Goal: Task Accomplishment & Management: Complete application form

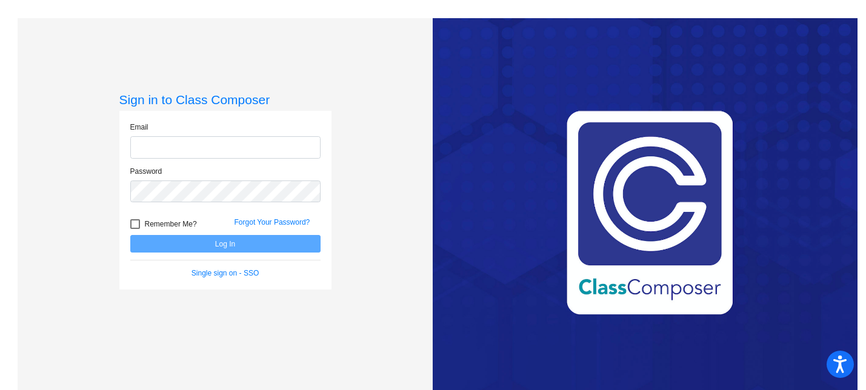
type input "[PERSON_NAME][EMAIL_ADDRESS][DOMAIN_NAME]"
click at [239, 246] on button "Log In" at bounding box center [225, 244] width 190 height 18
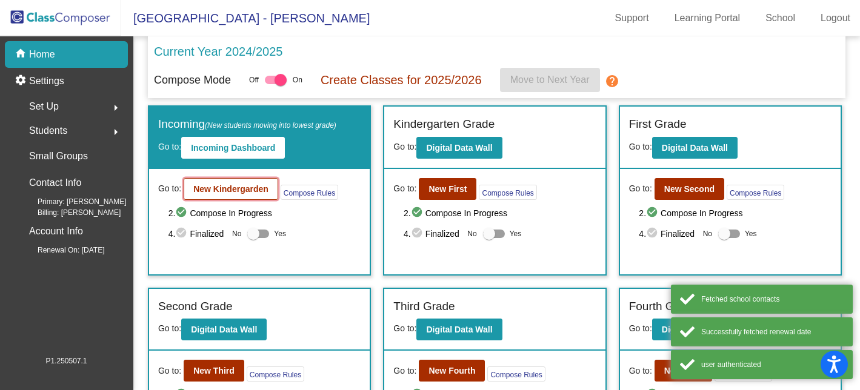
click at [213, 192] on b "New Kindergarden" at bounding box center [230, 189] width 75 height 10
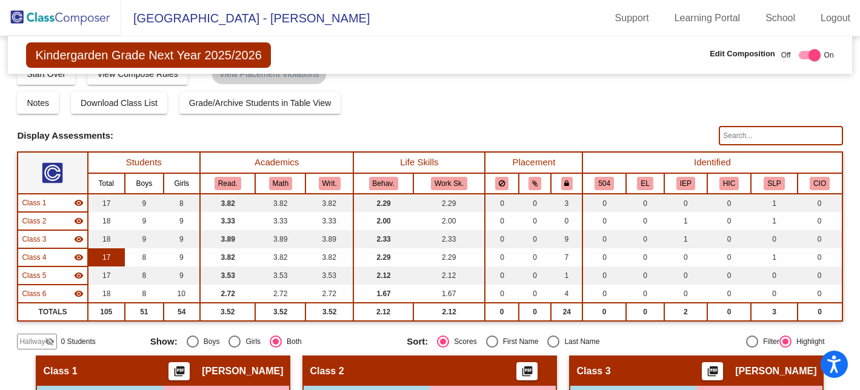
scroll to position [18, 0]
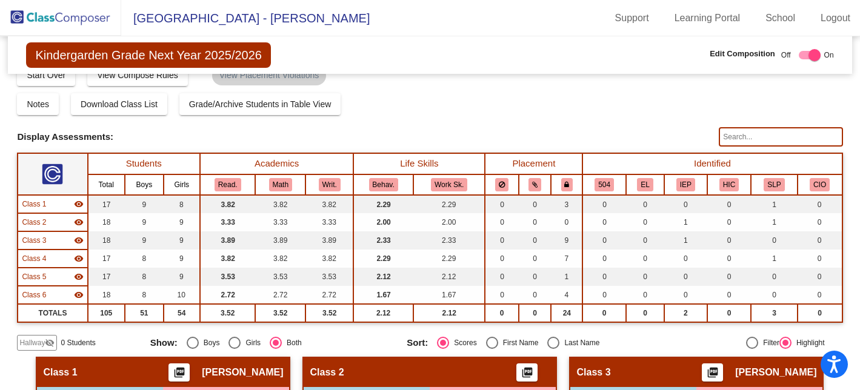
click at [28, 344] on span "Hallway" at bounding box center [31, 343] width 25 height 11
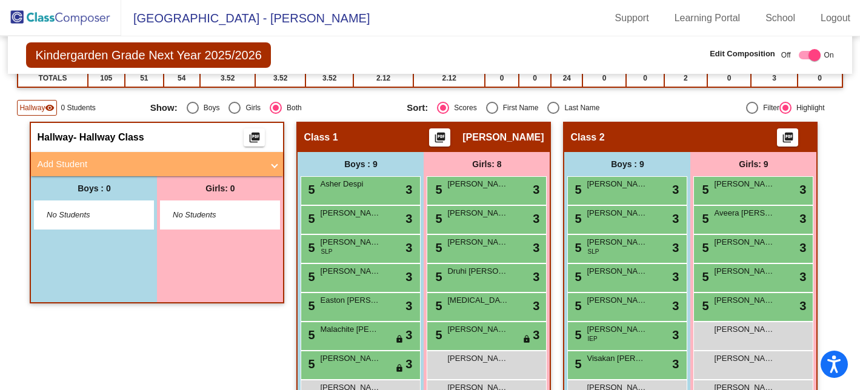
scroll to position [256, 0]
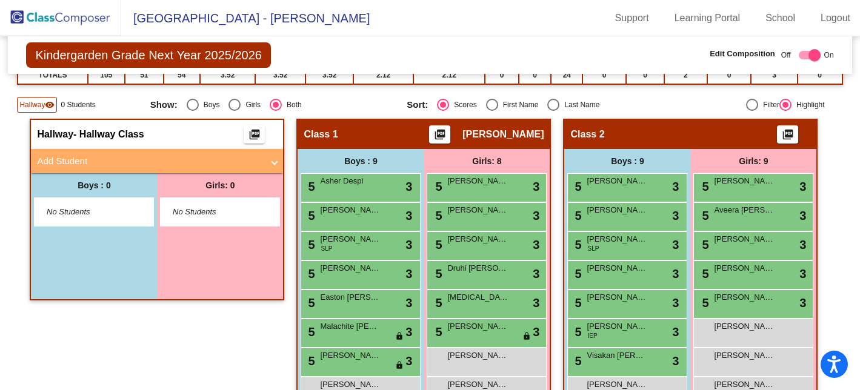
click at [113, 161] on mat-panel-title "Add Student" at bounding box center [150, 162] width 226 height 14
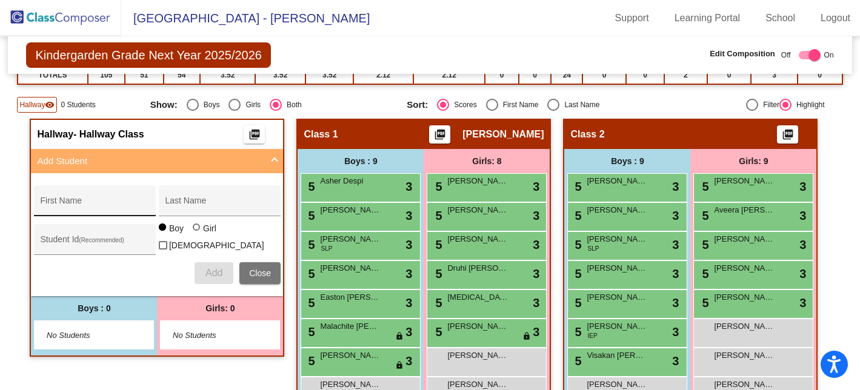
click at [84, 198] on div "First Name" at bounding box center [94, 204] width 109 height 25
type input "[PERSON_NAME]"
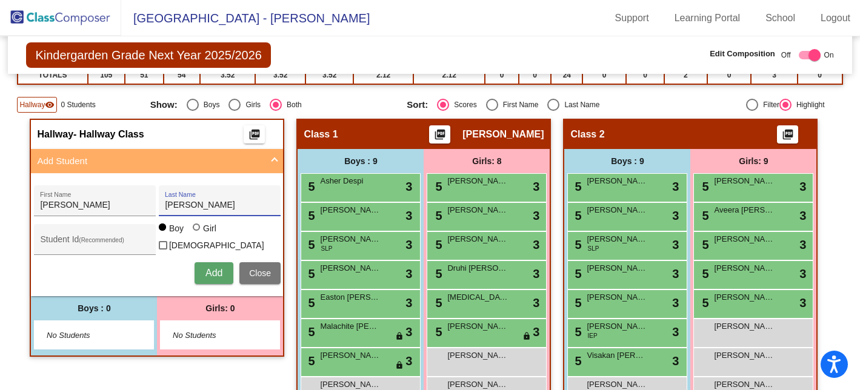
type input "[PERSON_NAME]"
click at [206, 276] on span "Add" at bounding box center [214, 273] width 17 height 10
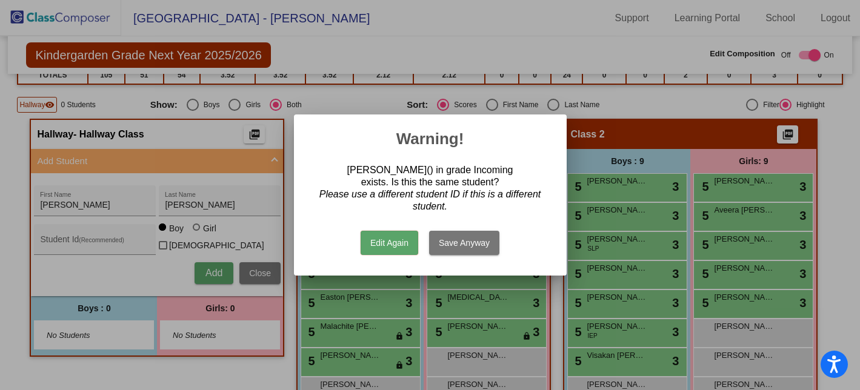
click at [395, 247] on button "Edit Again" at bounding box center [390, 243] width 58 height 24
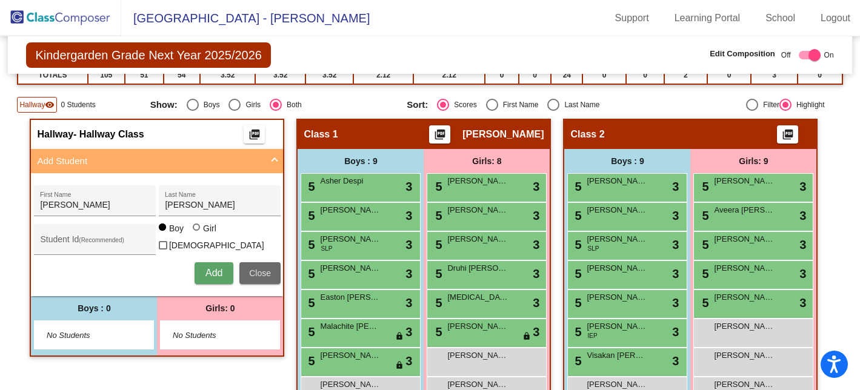
click at [264, 269] on span "Close" at bounding box center [260, 274] width 22 height 10
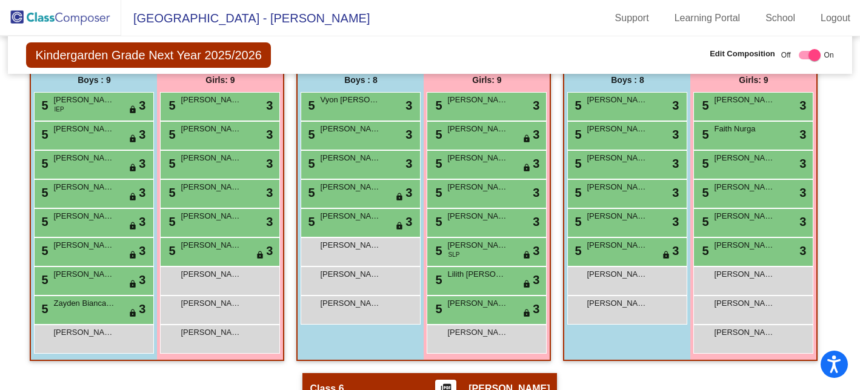
scroll to position [658, 0]
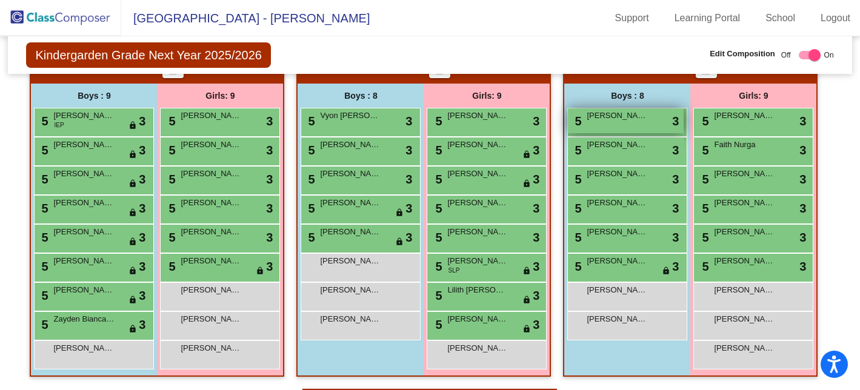
click at [625, 121] on span "[PERSON_NAME]" at bounding box center [617, 116] width 61 height 12
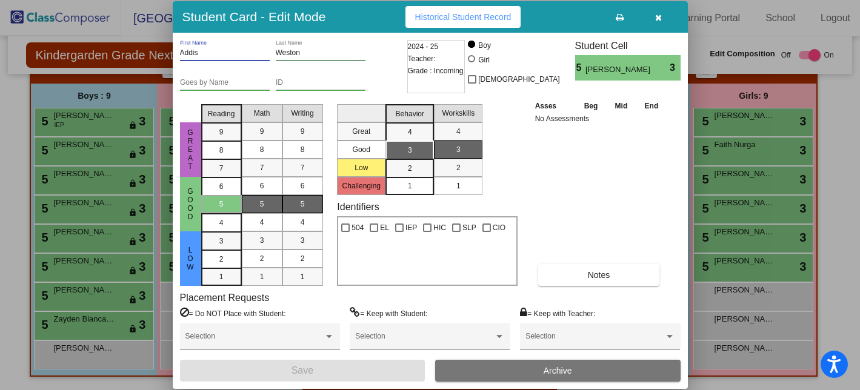
drag, startPoint x: 204, startPoint y: 53, endPoint x: 165, endPoint y: 53, distance: 38.8
click at [165, 53] on div "Student Card - Edit Mode Historical Student Record [PERSON_NAME] First Name [PE…" at bounding box center [430, 195] width 860 height 390
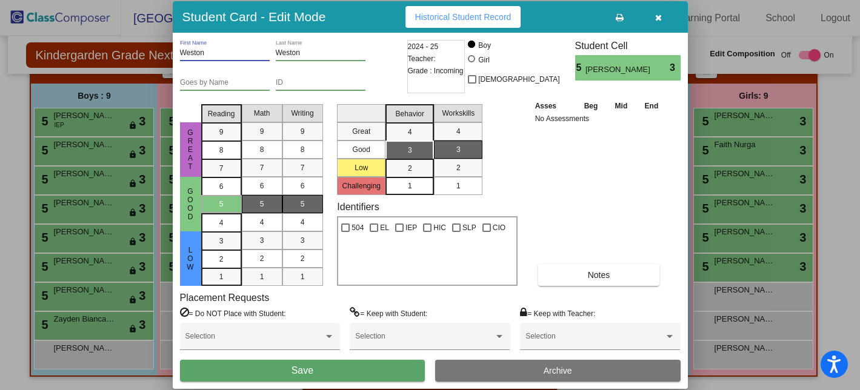
type input "Weston"
type input "Addis"
click at [348, 366] on button "Save" at bounding box center [303, 371] width 246 height 22
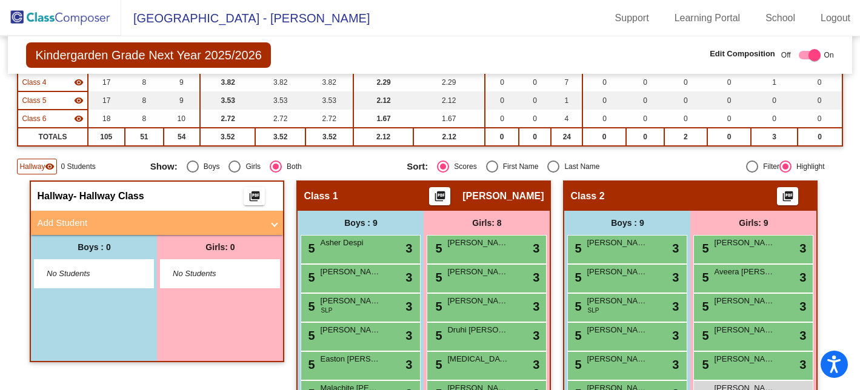
scroll to position [192, 0]
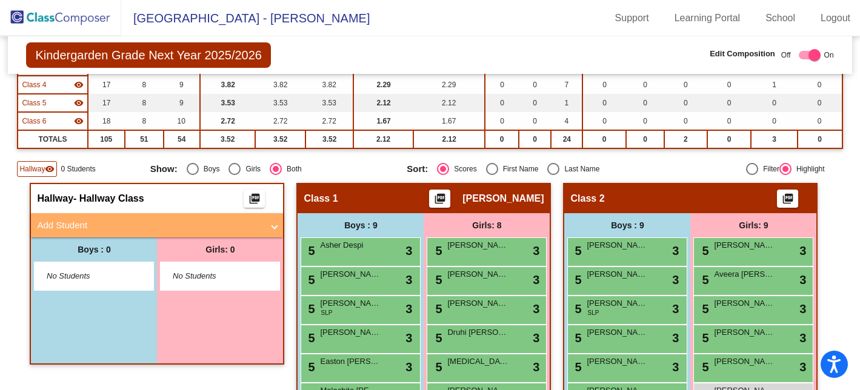
click at [96, 219] on mat-panel-title "Add Student" at bounding box center [150, 226] width 226 height 14
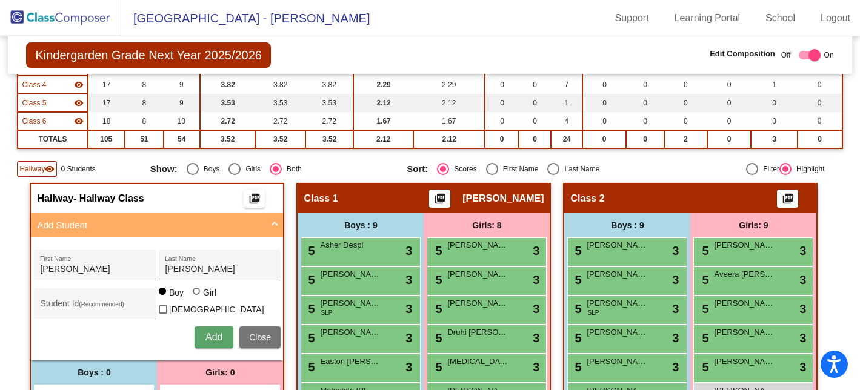
click at [210, 340] on span "Add" at bounding box center [214, 337] width 17 height 10
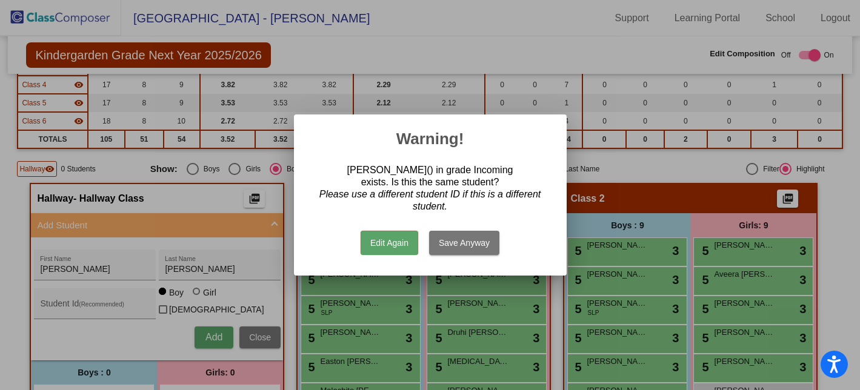
click at [390, 246] on button "Edit Again" at bounding box center [390, 243] width 58 height 24
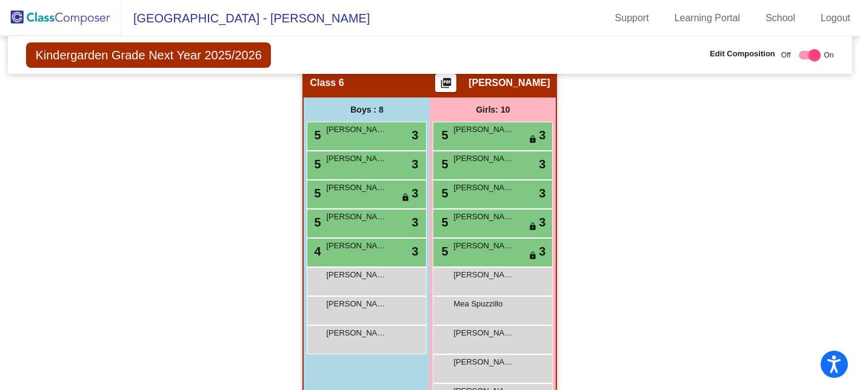
scroll to position [979, 0]
click at [74, 16] on img at bounding box center [60, 18] width 121 height 36
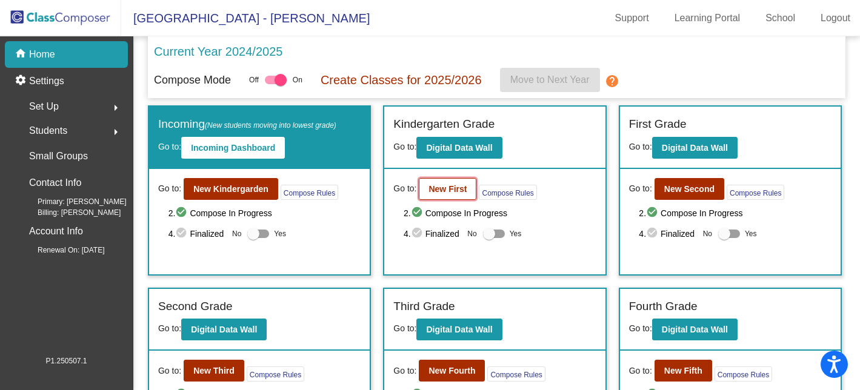
click at [438, 184] on b "New First" at bounding box center [448, 189] width 38 height 10
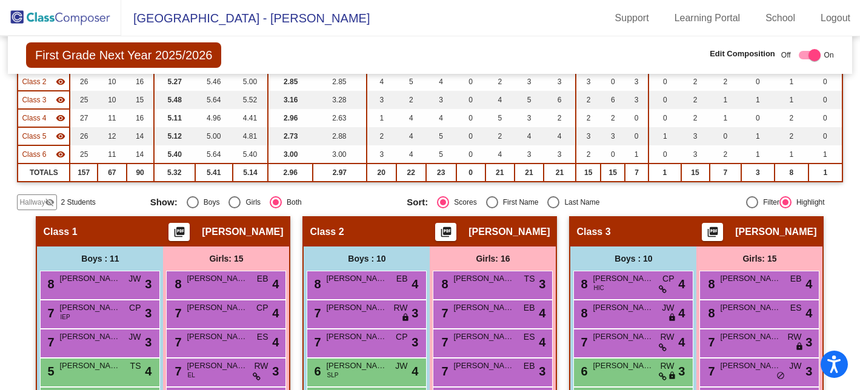
scroll to position [164, 0]
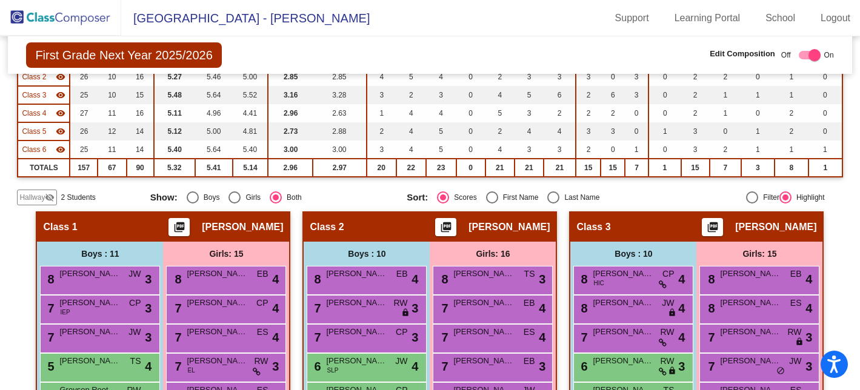
click at [30, 199] on span "Hallway" at bounding box center [31, 197] width 25 height 11
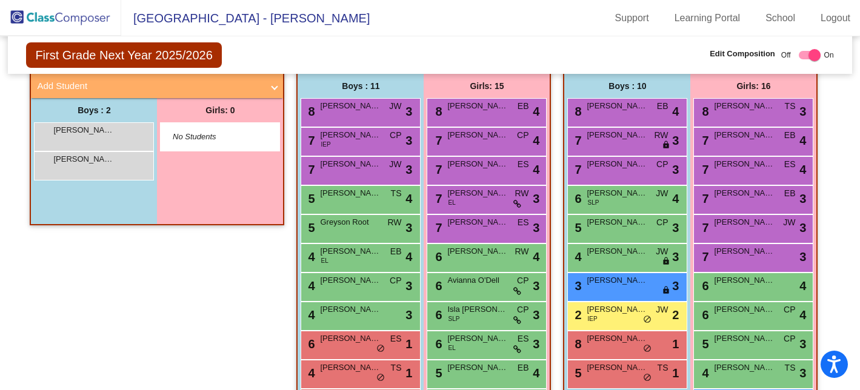
scroll to position [339, 0]
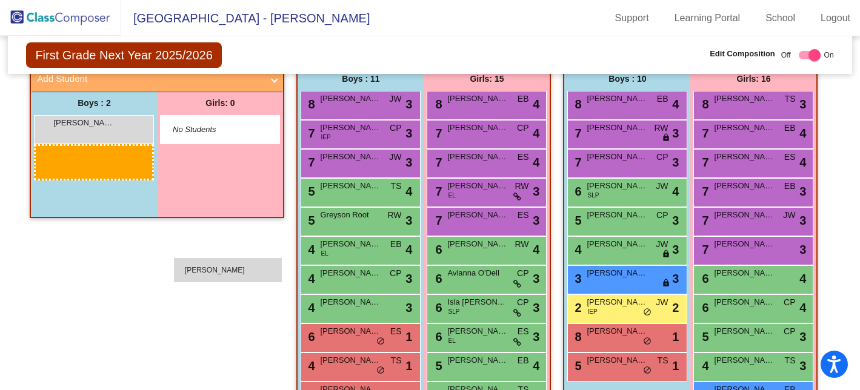
drag, startPoint x: 109, startPoint y: 127, endPoint x: 173, endPoint y: 259, distance: 146.7
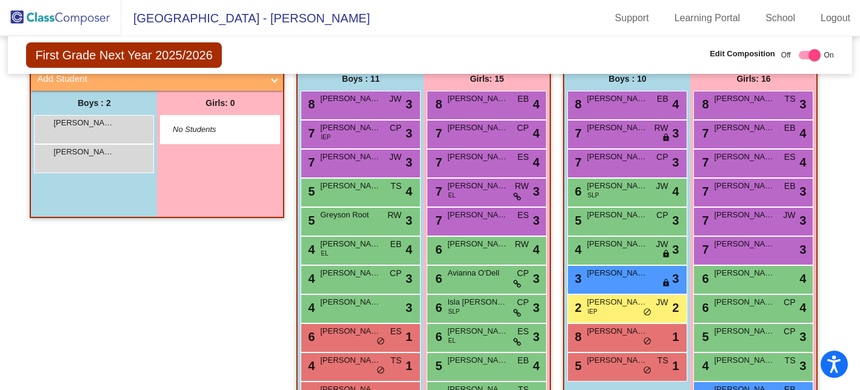
click at [258, 272] on div "Hallway - Hallway Class picture_as_pdf Add Student First Name Last Name Student…" at bounding box center [157, 306] width 255 height 540
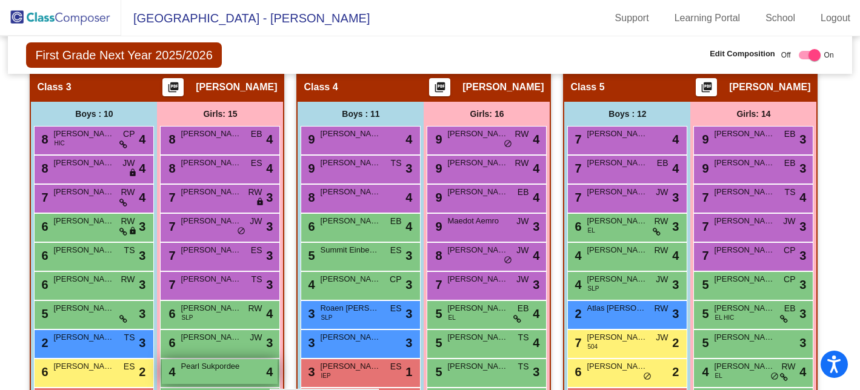
scroll to position [853, 0]
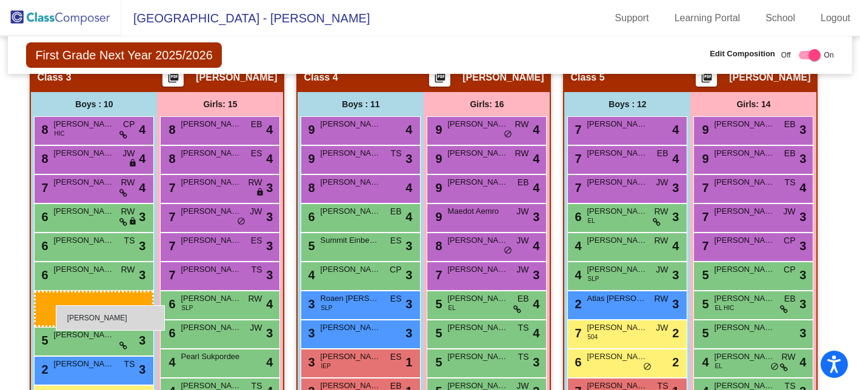
drag, startPoint x: 109, startPoint y: 127, endPoint x: 56, endPoint y: 305, distance: 185.3
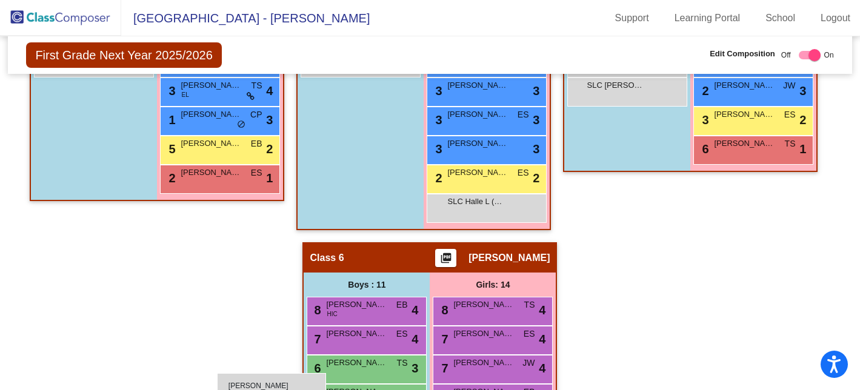
scroll to position [1214, 0]
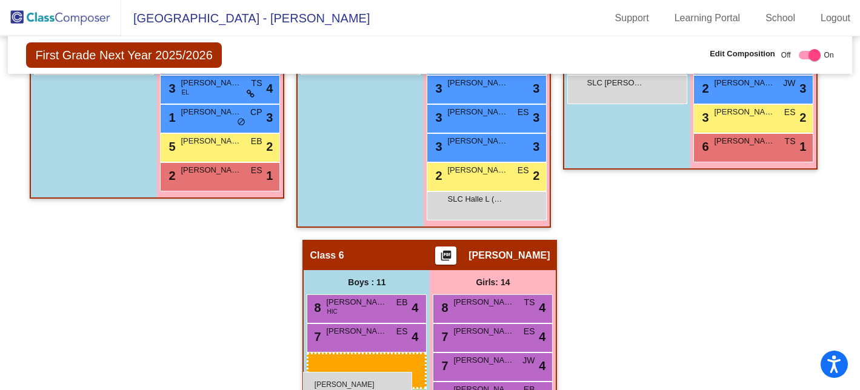
drag, startPoint x: 92, startPoint y: 169, endPoint x: 303, endPoint y: 372, distance: 293.7
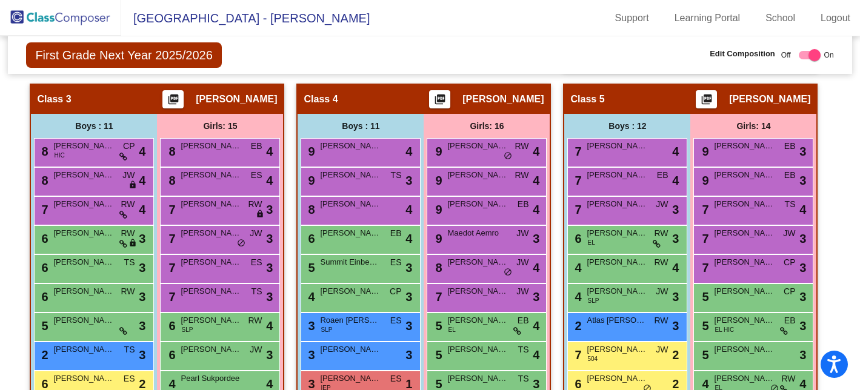
scroll to position [823, 0]
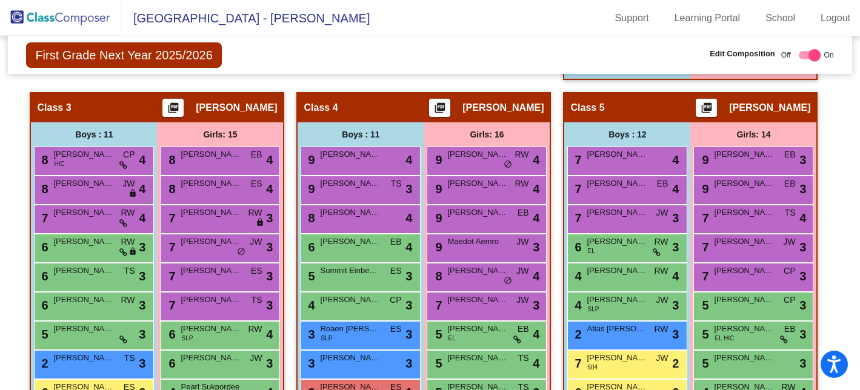
click at [68, 17] on img at bounding box center [60, 18] width 121 height 36
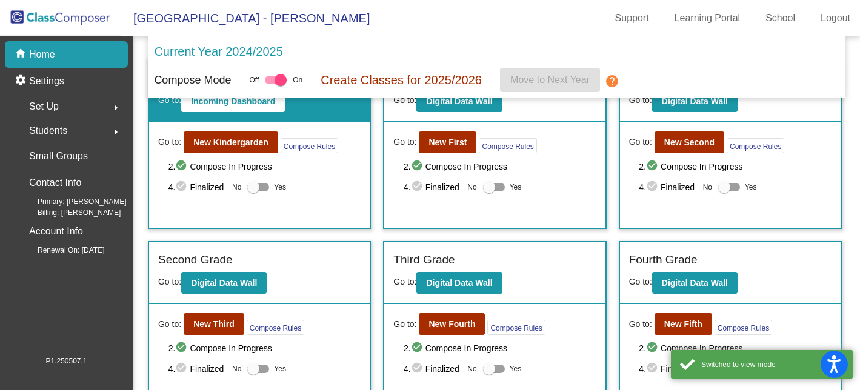
scroll to position [82, 0]
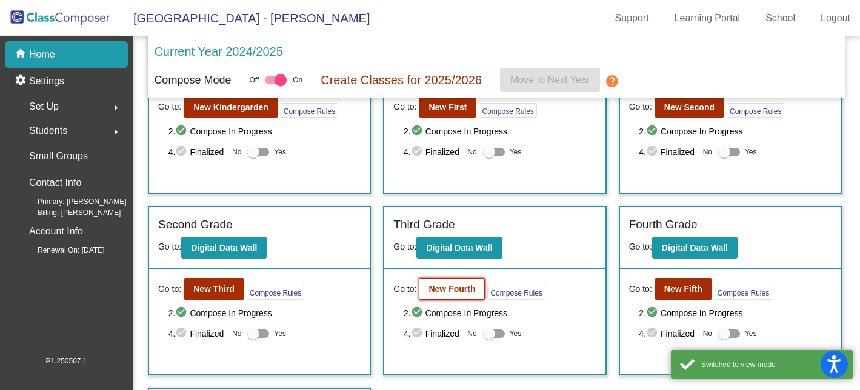
click at [461, 294] on b "New Fourth" at bounding box center [452, 289] width 47 height 10
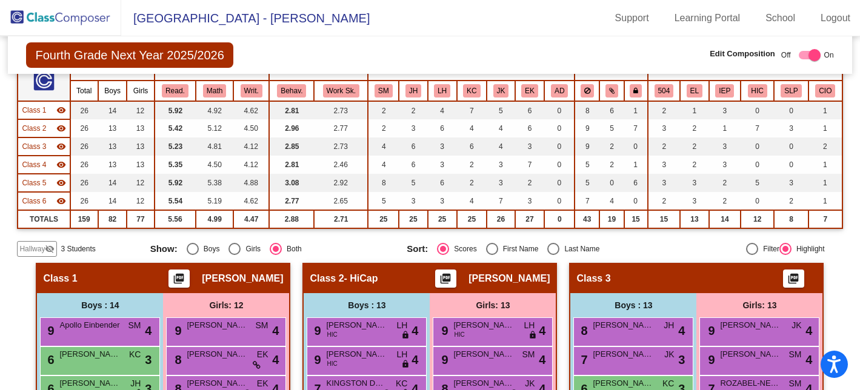
scroll to position [125, 0]
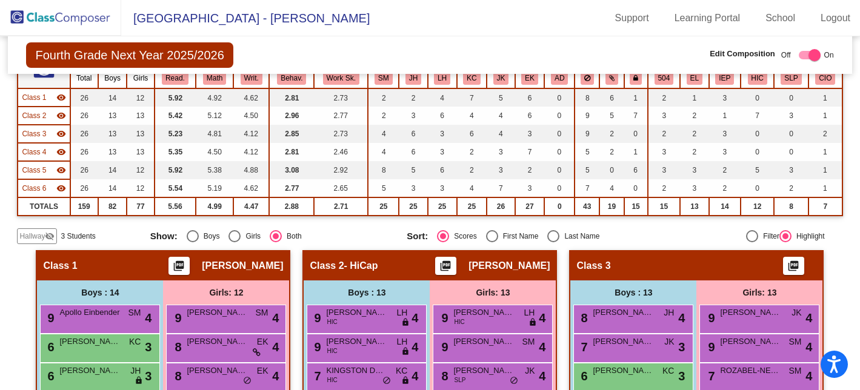
click at [36, 235] on span "Hallway" at bounding box center [31, 236] width 25 height 11
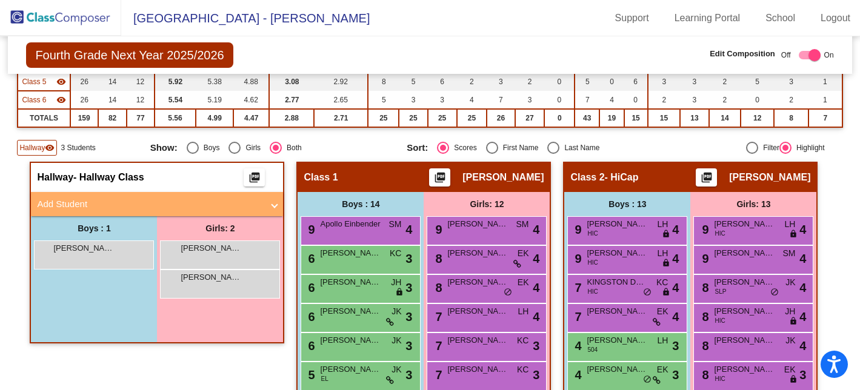
scroll to position [218, 0]
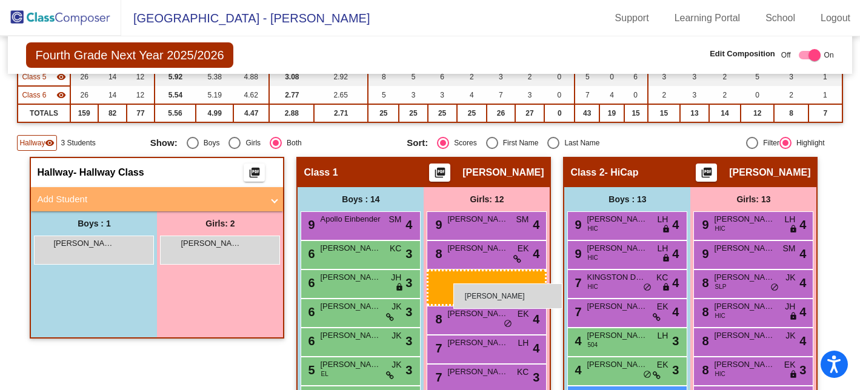
drag, startPoint x: 239, startPoint y: 246, endPoint x: 454, endPoint y: 284, distance: 217.3
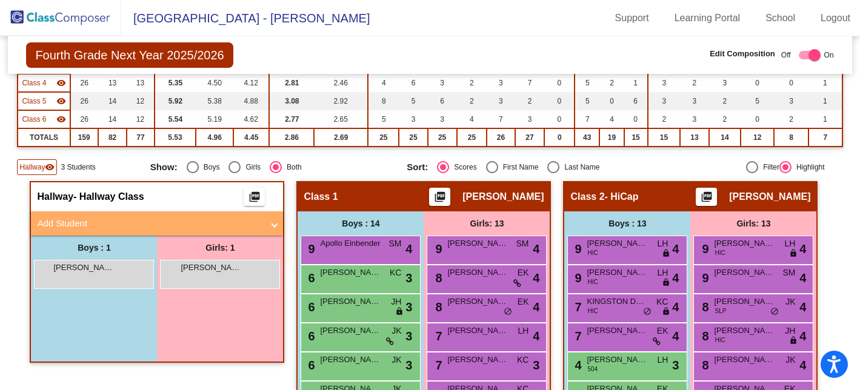
scroll to position [210, 0]
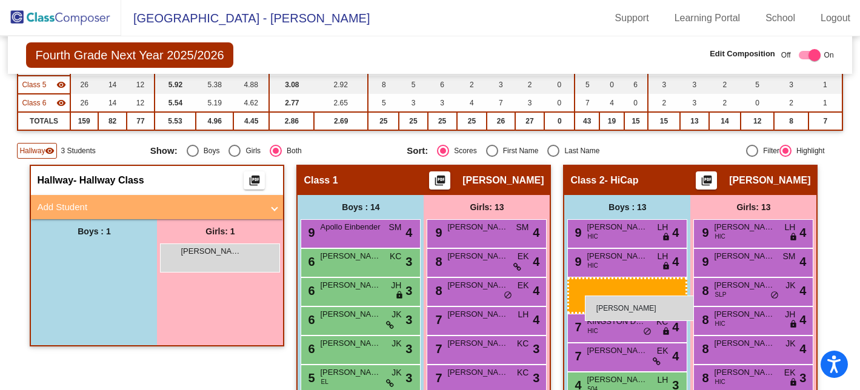
drag, startPoint x: 84, startPoint y: 263, endPoint x: 585, endPoint y: 295, distance: 502.5
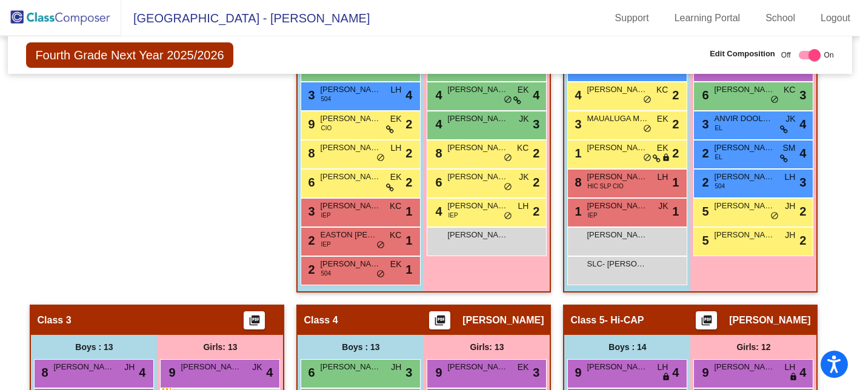
scroll to position [578, 0]
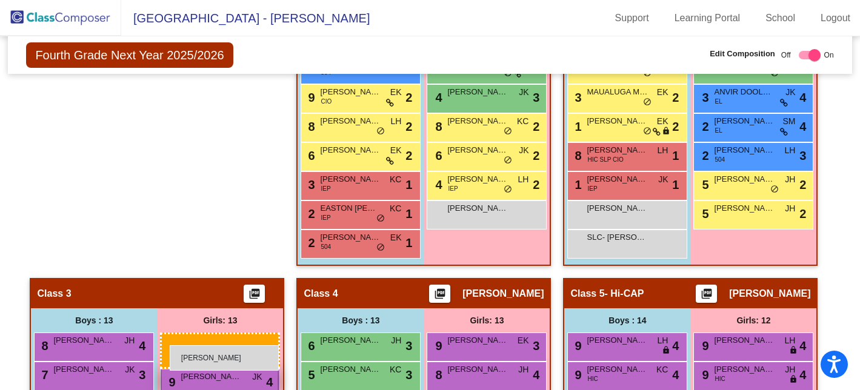
drag, startPoint x: 215, startPoint y: 84, endPoint x: 170, endPoint y: 346, distance: 265.8
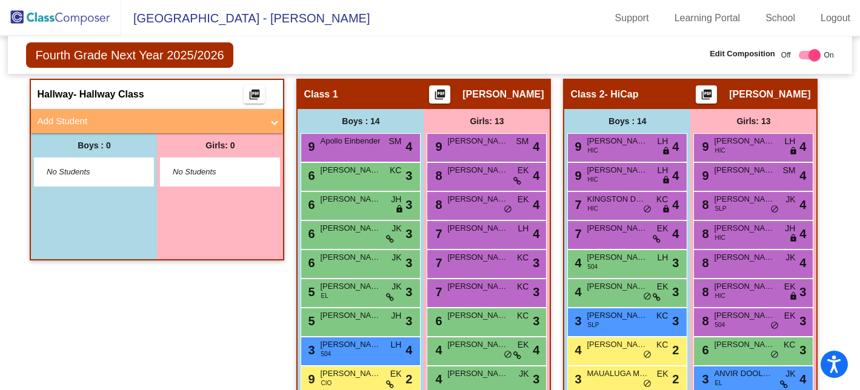
scroll to position [288, 0]
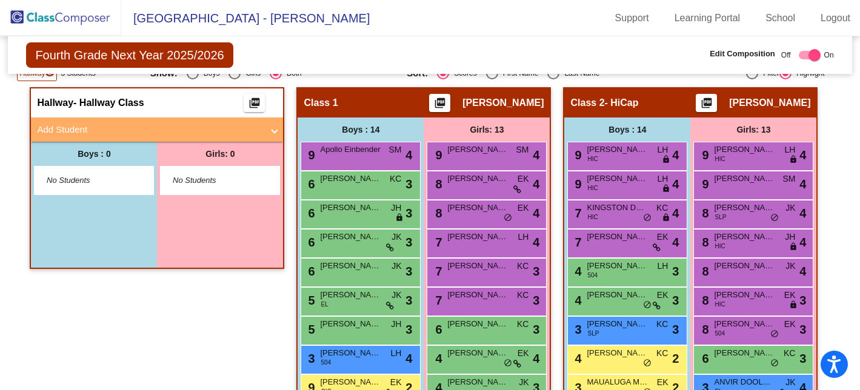
click at [81, 15] on img at bounding box center [60, 18] width 121 height 36
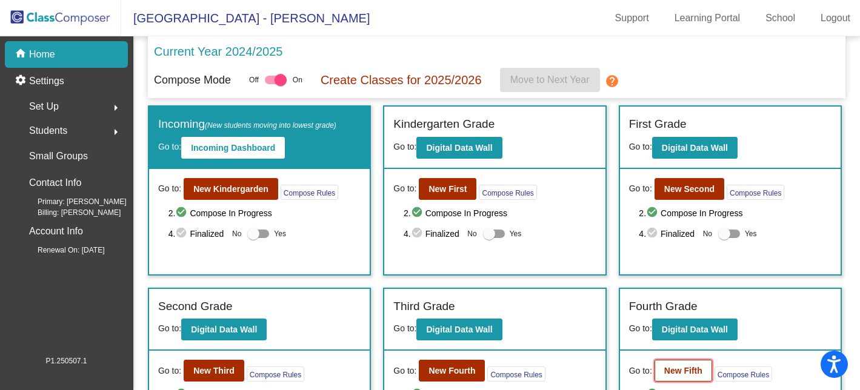
click at [659, 368] on button "New Fifth" at bounding box center [684, 371] width 58 height 22
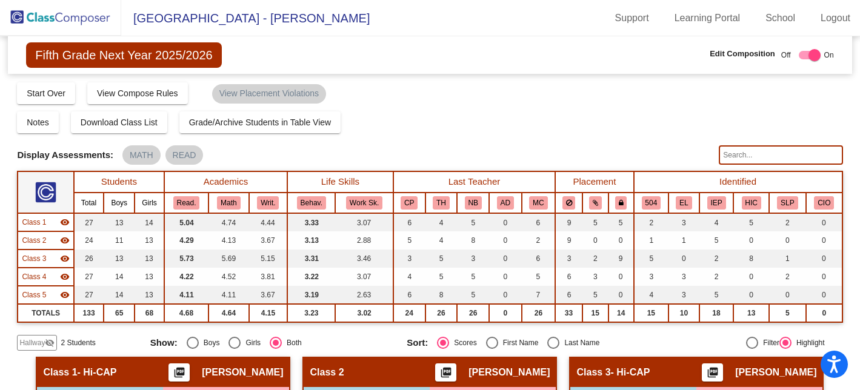
click at [36, 344] on span "Hallway" at bounding box center [31, 343] width 25 height 11
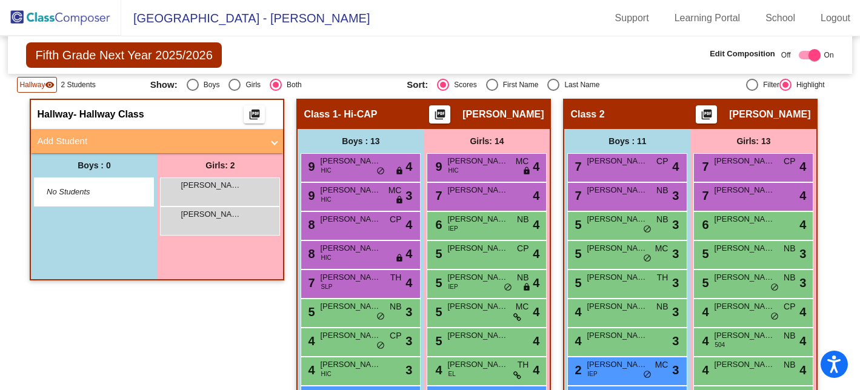
scroll to position [238, 0]
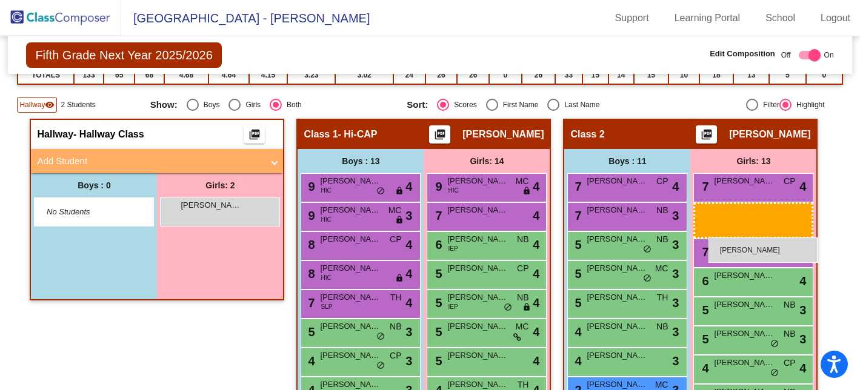
drag, startPoint x: 223, startPoint y: 210, endPoint x: 707, endPoint y: 237, distance: 485.2
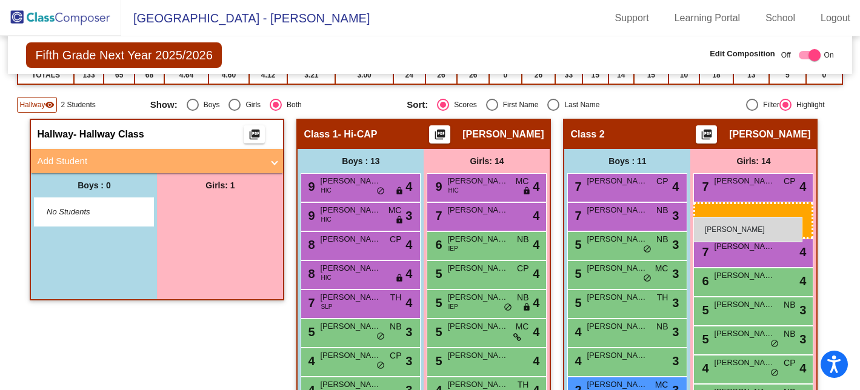
drag, startPoint x: 225, startPoint y: 212, endPoint x: 694, endPoint y: 217, distance: 468.7
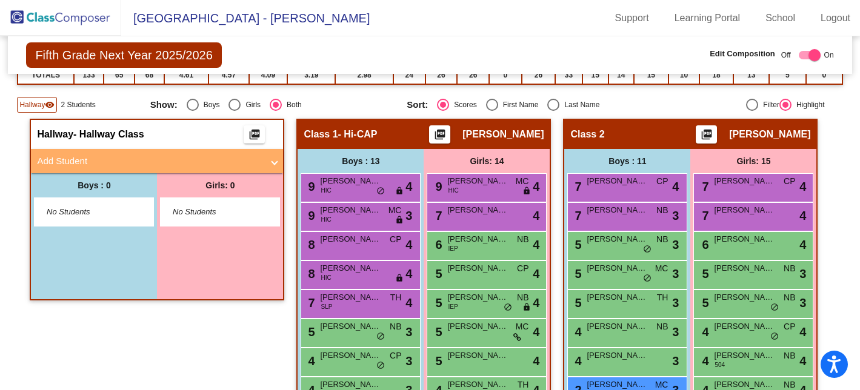
click at [48, 22] on img at bounding box center [60, 18] width 121 height 36
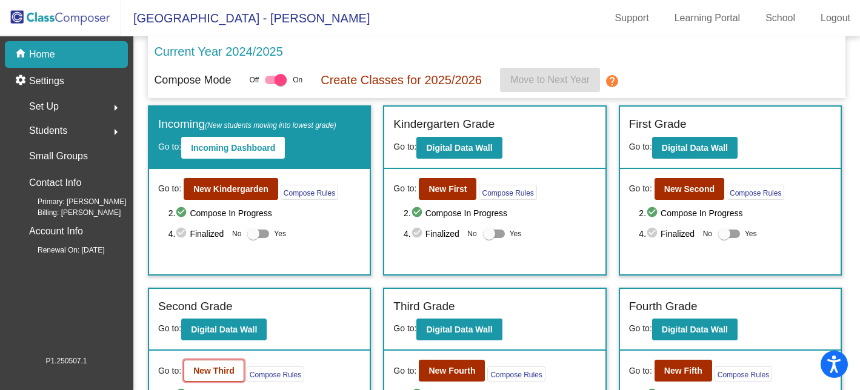
click at [215, 364] on button "New Third" at bounding box center [214, 371] width 61 height 22
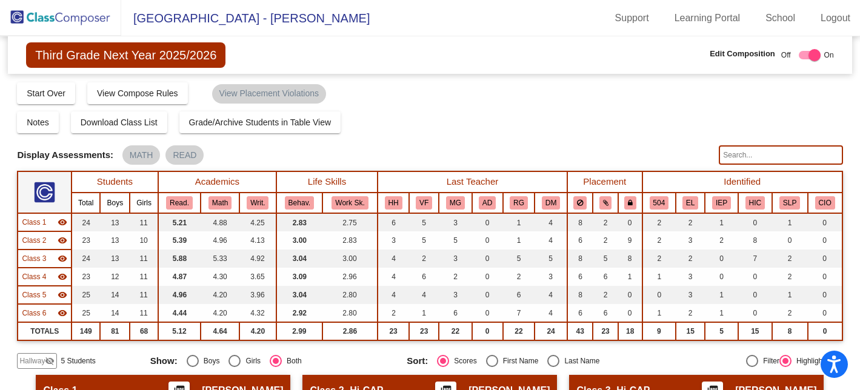
click at [27, 360] on span "Hallway" at bounding box center [31, 361] width 25 height 11
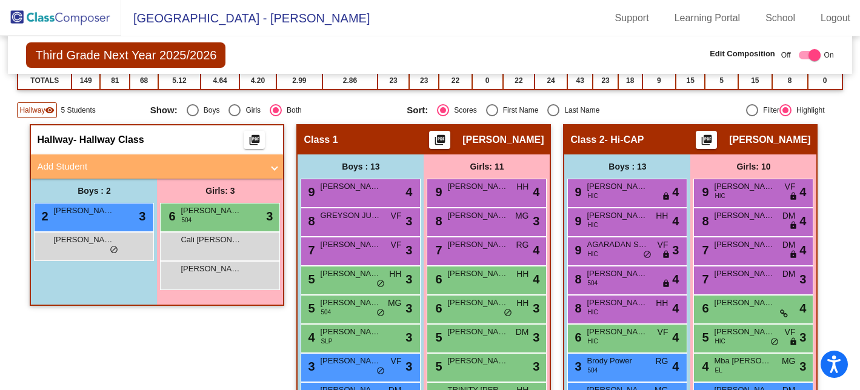
scroll to position [258, 0]
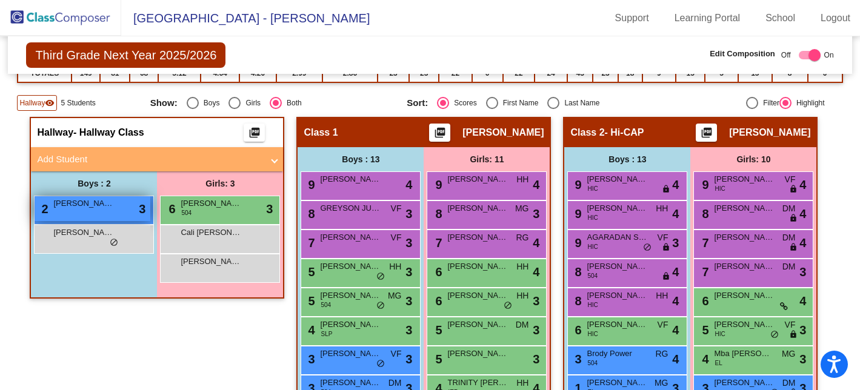
click at [104, 209] on span "[PERSON_NAME]" at bounding box center [83, 204] width 61 height 12
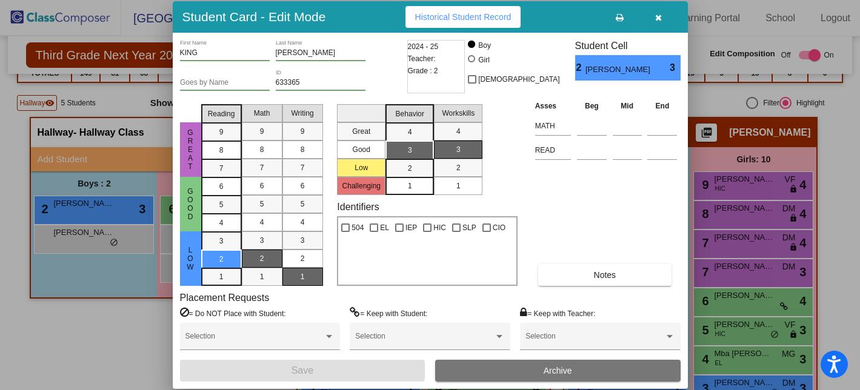
click at [517, 373] on button "Archive" at bounding box center [558, 371] width 246 height 22
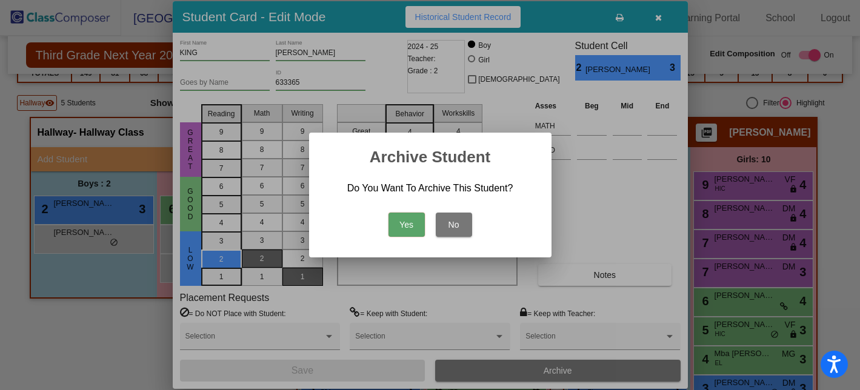
click at [412, 223] on button "Yes" at bounding box center [407, 225] width 36 height 24
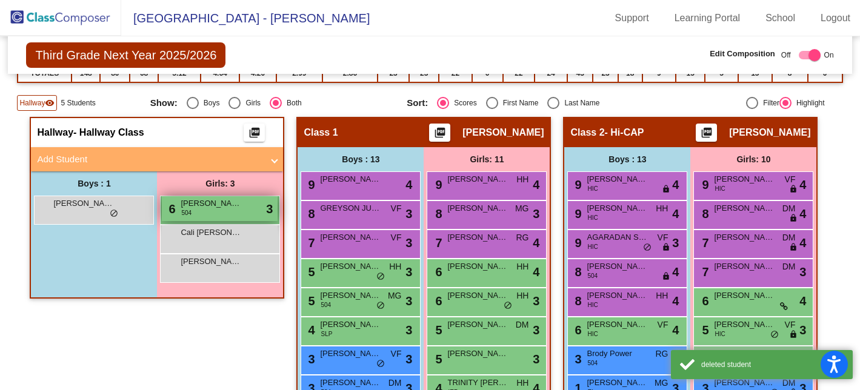
click at [233, 207] on span "[PERSON_NAME]" at bounding box center [211, 204] width 61 height 12
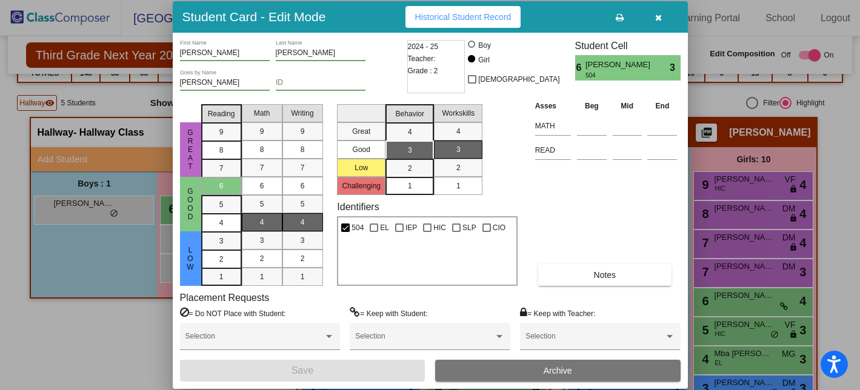
click at [457, 376] on button "Archive" at bounding box center [558, 371] width 246 height 22
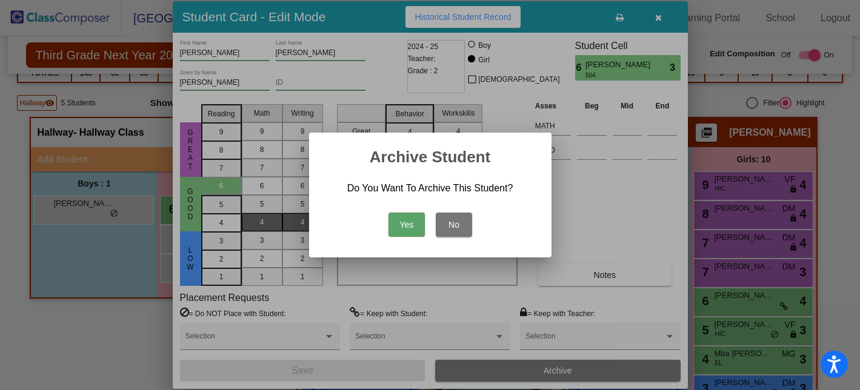
click at [398, 231] on button "Yes" at bounding box center [407, 225] width 36 height 24
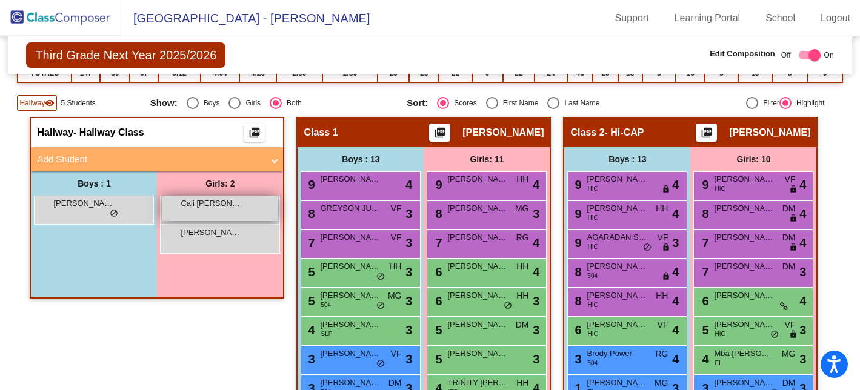
click at [263, 212] on div "Cali [PERSON_NAME] lock do_not_disturb_alt" at bounding box center [220, 208] width 116 height 25
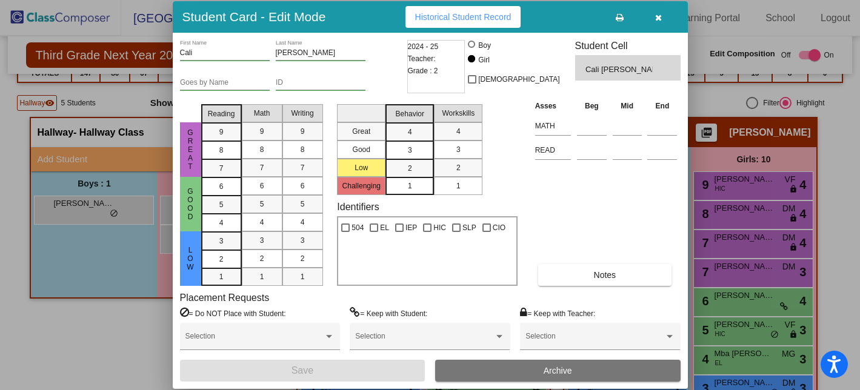
click at [468, 372] on button "Archive" at bounding box center [558, 371] width 246 height 22
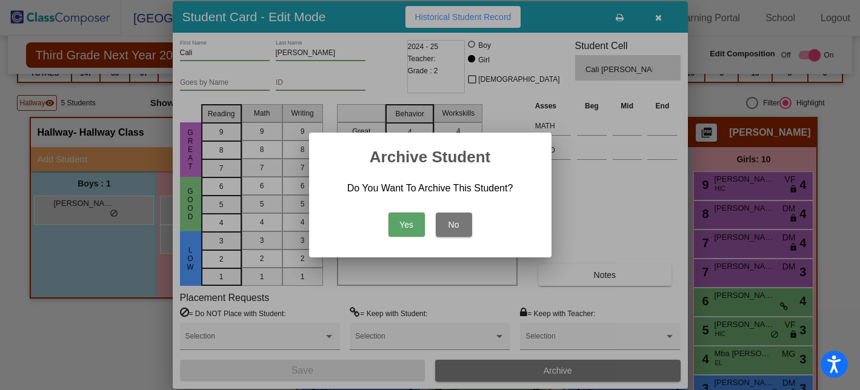
click at [410, 213] on button "Yes" at bounding box center [407, 225] width 36 height 24
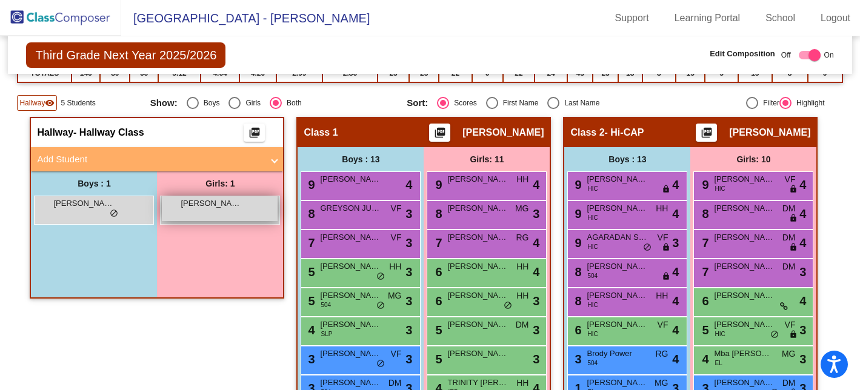
click at [244, 210] on div "[PERSON_NAME] lock do_not_disturb_alt" at bounding box center [220, 208] width 116 height 25
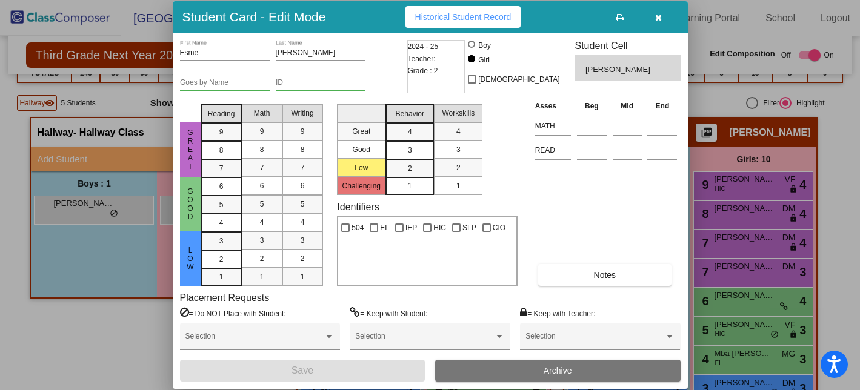
click at [487, 369] on button "Archive" at bounding box center [558, 371] width 246 height 22
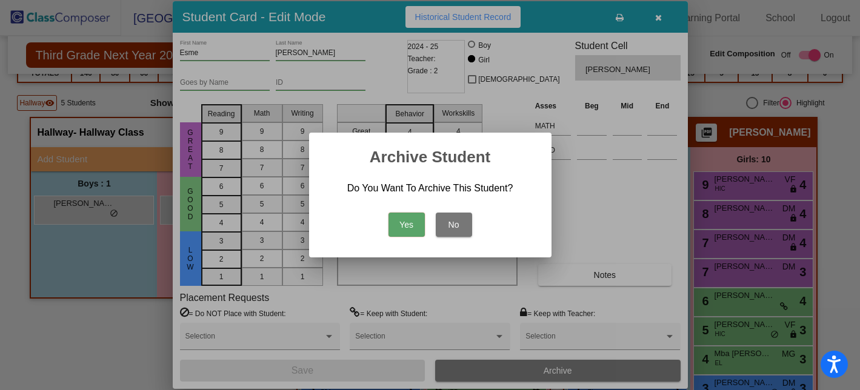
click at [411, 222] on button "Yes" at bounding box center [407, 225] width 36 height 24
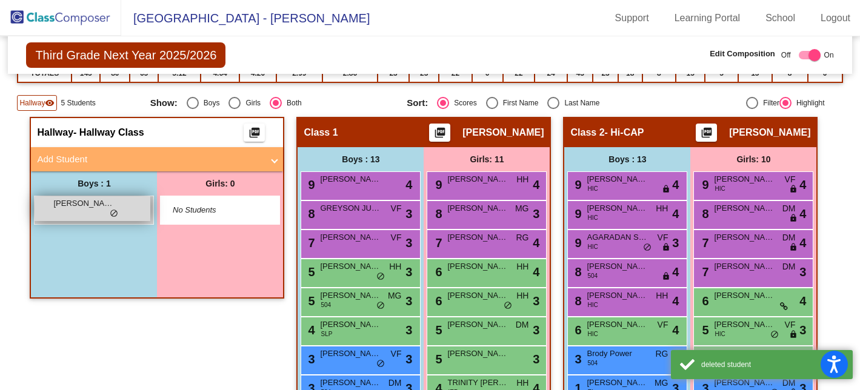
click at [70, 209] on span "[PERSON_NAME]" at bounding box center [83, 204] width 61 height 12
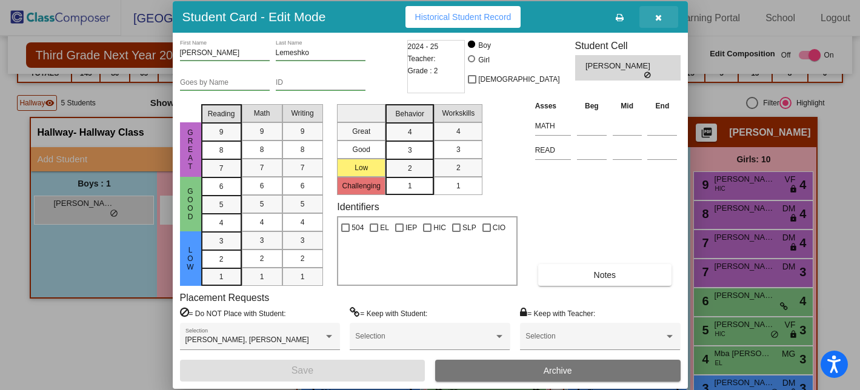
click at [661, 16] on icon "button" at bounding box center [658, 17] width 7 height 8
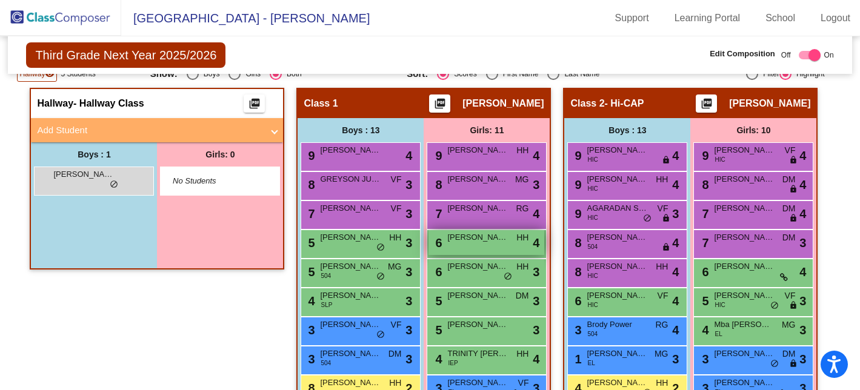
scroll to position [171, 0]
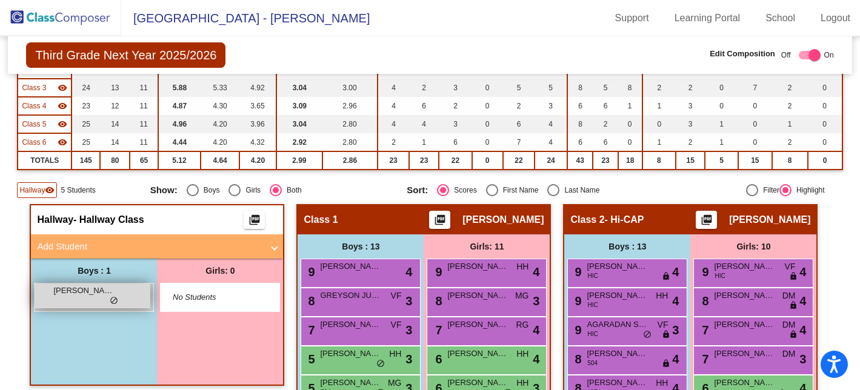
click at [131, 296] on div "[PERSON_NAME] lock do_not_disturb_alt" at bounding box center [93, 296] width 116 height 25
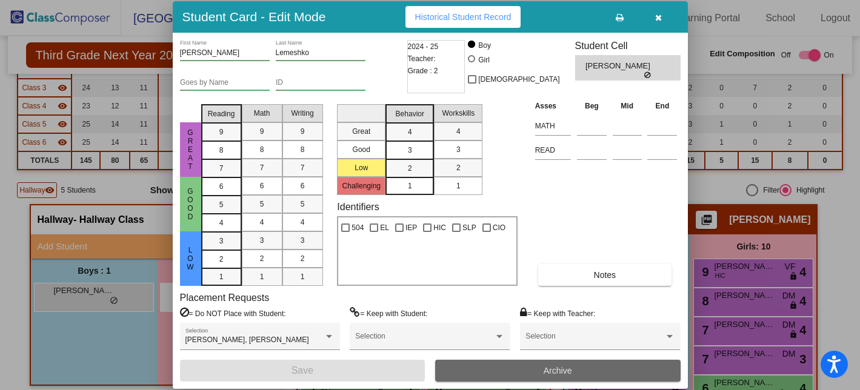
click at [486, 377] on button "Archive" at bounding box center [558, 371] width 246 height 22
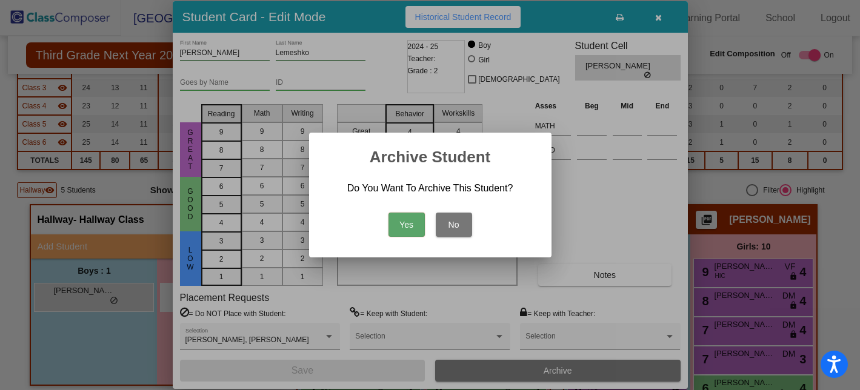
click at [404, 225] on button "Yes" at bounding box center [407, 225] width 36 height 24
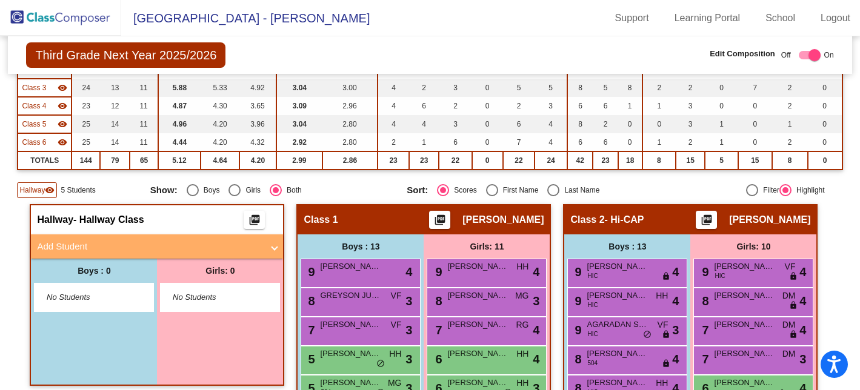
click at [70, 22] on img at bounding box center [60, 18] width 121 height 36
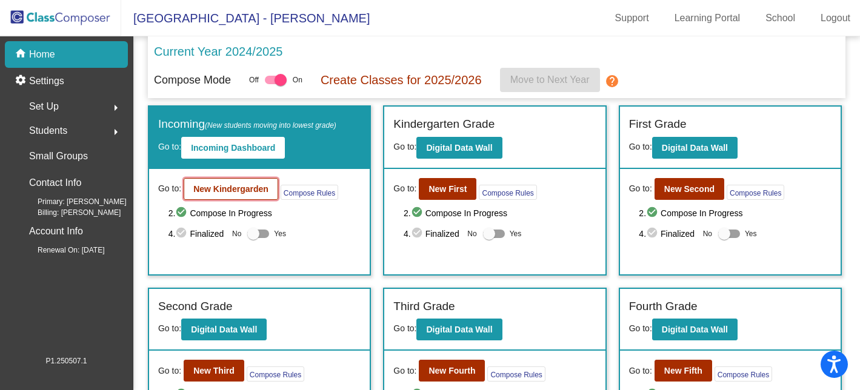
click at [204, 194] on b "New Kindergarden" at bounding box center [230, 189] width 75 height 10
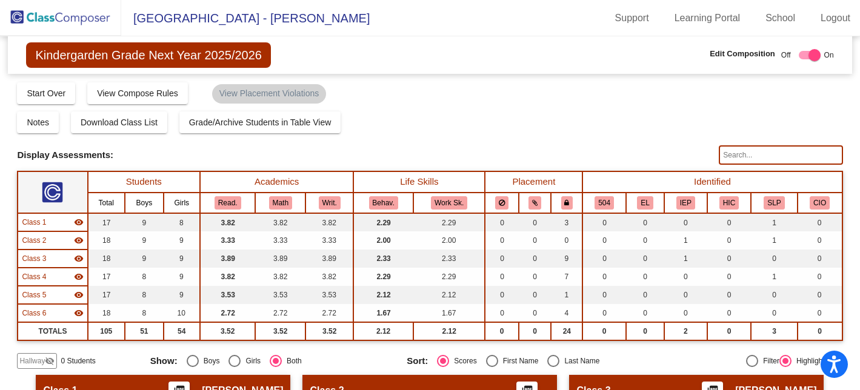
click at [42, 13] on img at bounding box center [60, 18] width 121 height 36
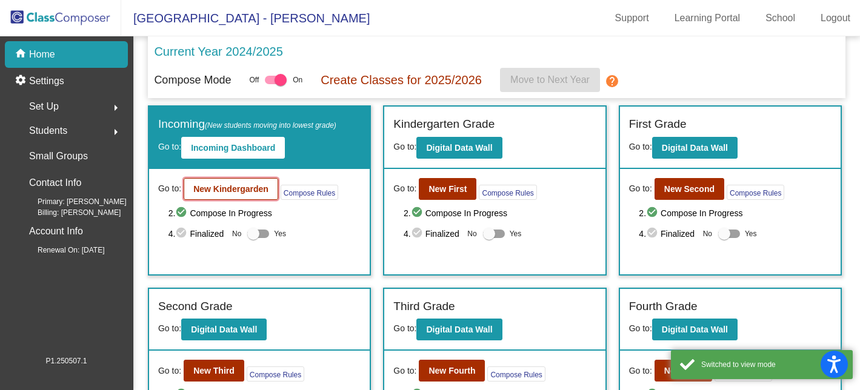
click at [235, 192] on b "New Kindergarden" at bounding box center [230, 189] width 75 height 10
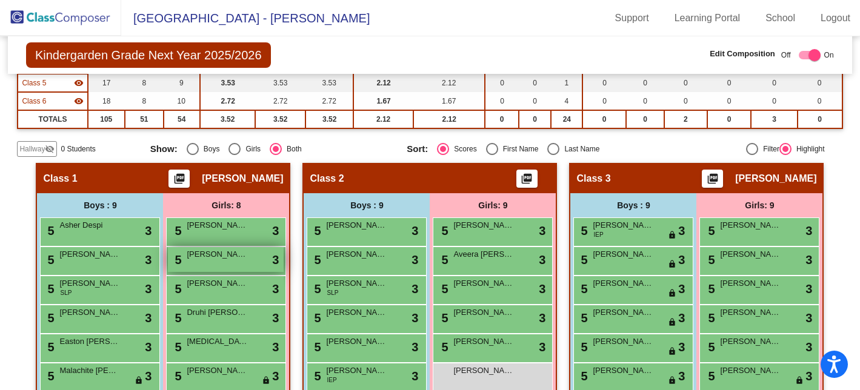
scroll to position [189, 0]
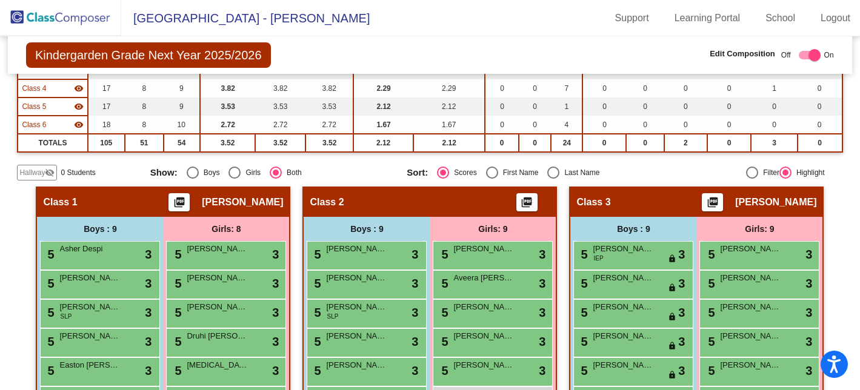
click at [35, 177] on span "Hallway" at bounding box center [31, 172] width 25 height 11
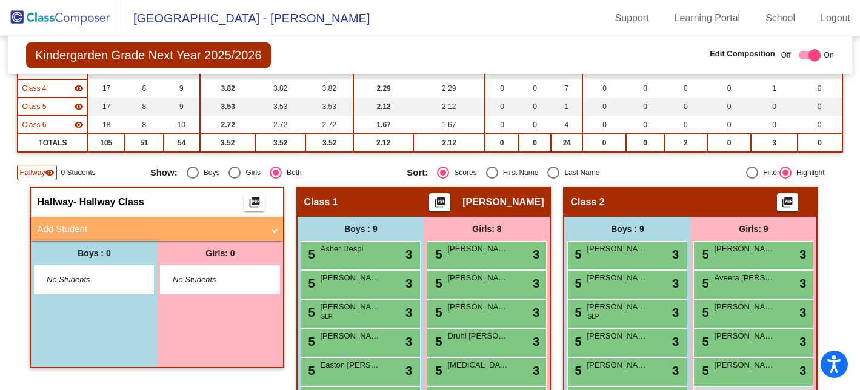
click at [59, 232] on mat-panel-title "Add Student" at bounding box center [150, 230] width 226 height 14
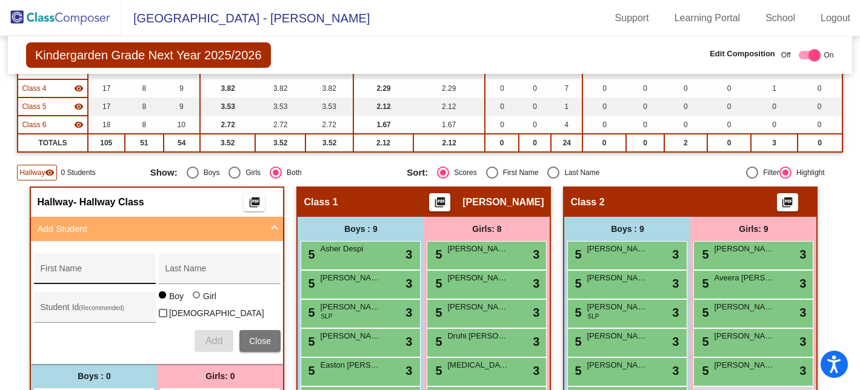
click at [62, 268] on div "First Name" at bounding box center [94, 272] width 109 height 25
type input "t"
type input "[PERSON_NAME]"
click at [187, 275] on input "Last Name" at bounding box center [219, 274] width 109 height 10
type input "[PERSON_NAME]"
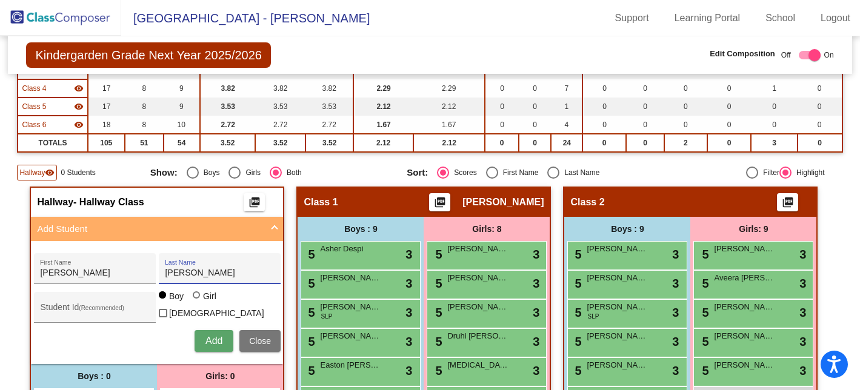
click at [206, 337] on span "Add" at bounding box center [214, 341] width 17 height 10
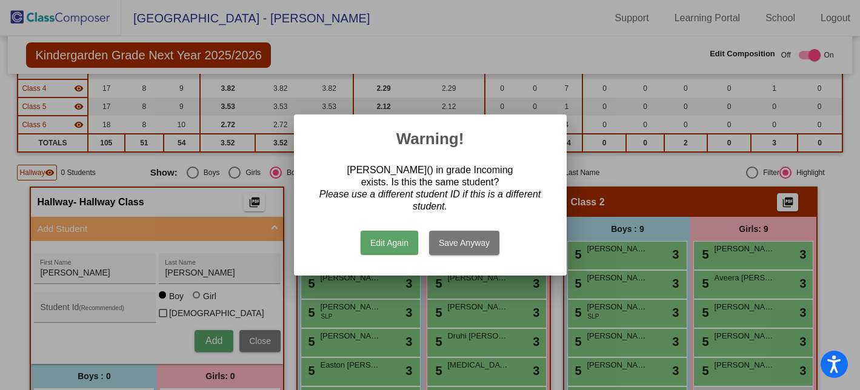
click at [400, 233] on button "Edit Again" at bounding box center [390, 243] width 58 height 24
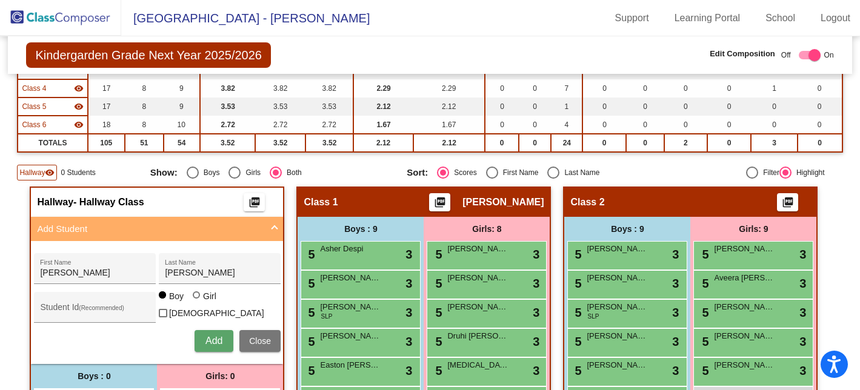
click at [244, 333] on button "Close" at bounding box center [259, 341] width 41 height 22
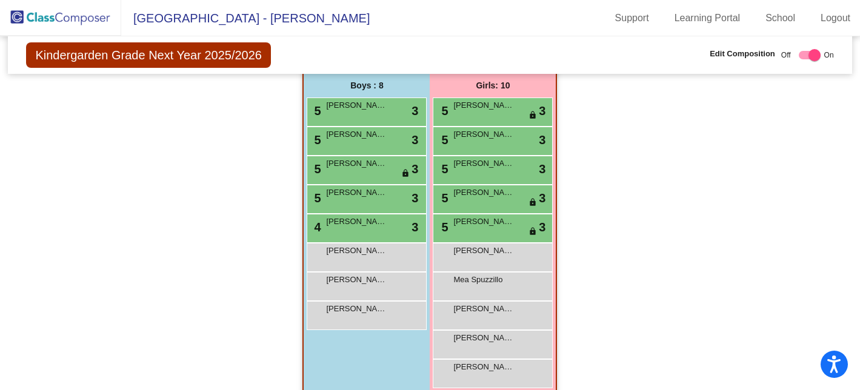
scroll to position [1011, 0]
